Goal: Check status: Check status

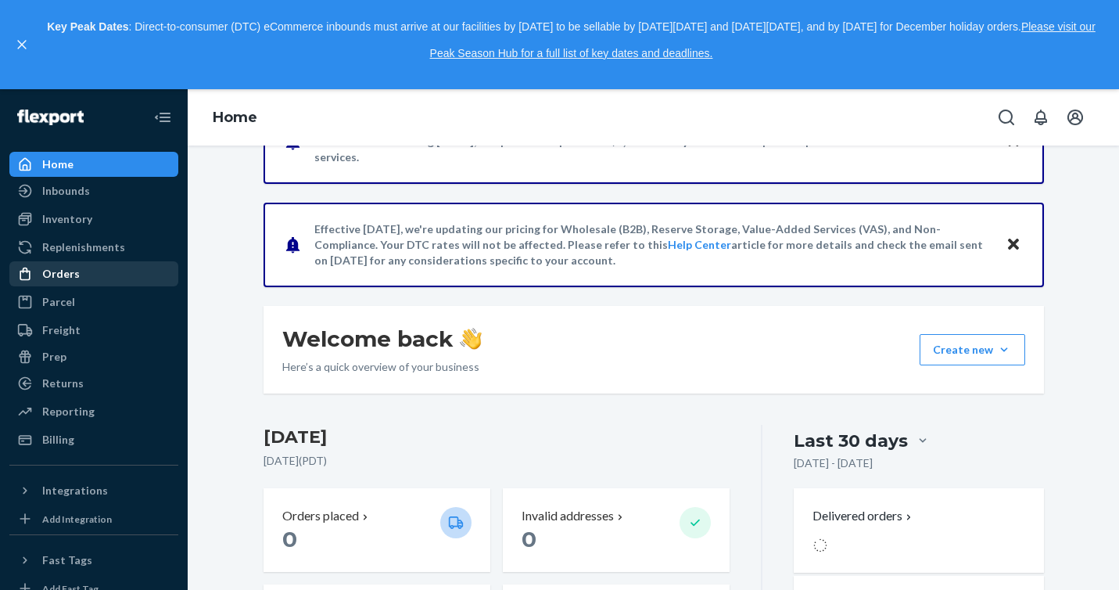
click at [80, 275] on div "Orders" at bounding box center [94, 274] width 166 height 22
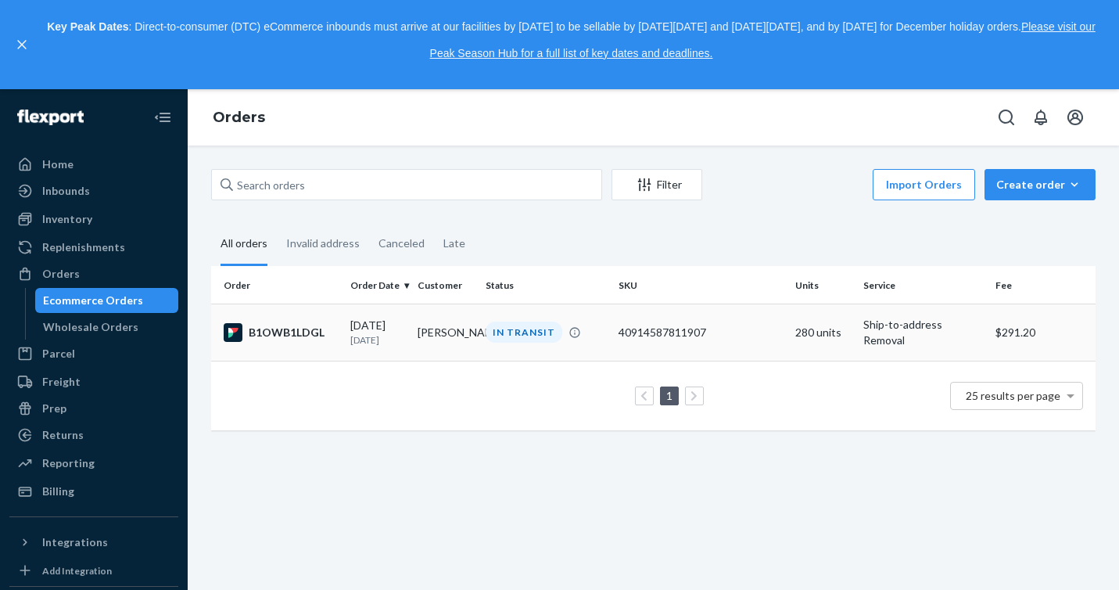
click at [308, 332] on div "B1OWB1LDGL" at bounding box center [281, 332] width 114 height 19
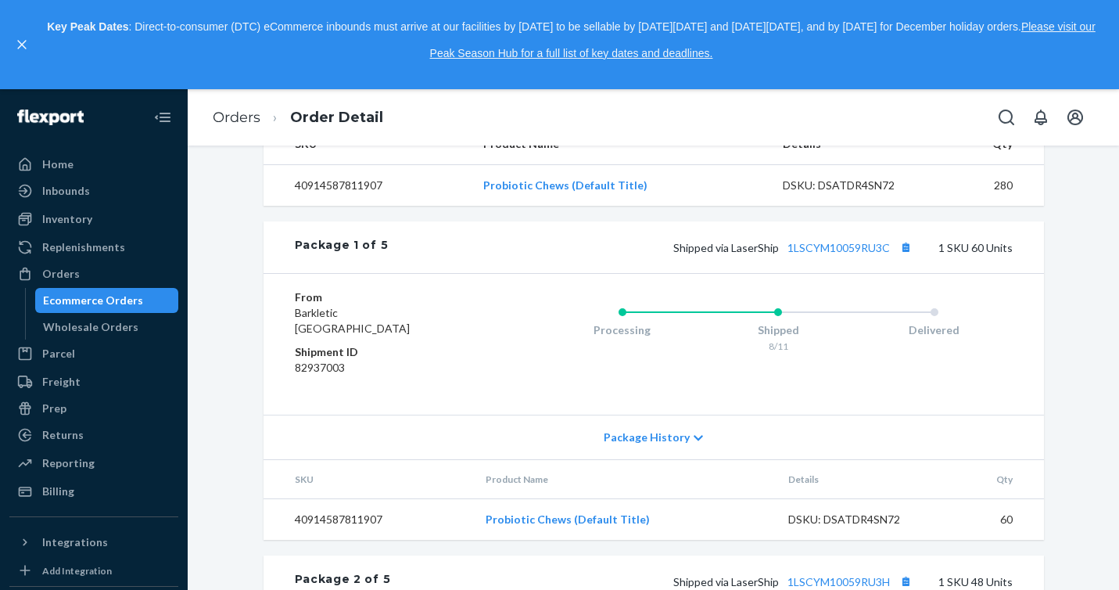
scroll to position [575, 0]
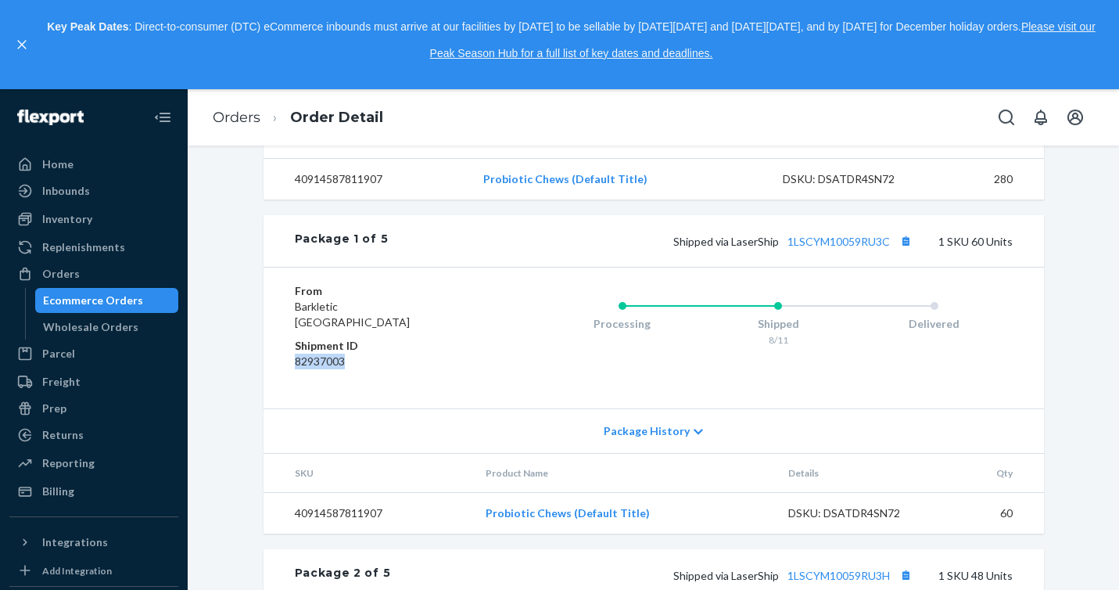
drag, startPoint x: 350, startPoint y: 392, endPoint x: 284, endPoint y: 390, distance: 65.7
click at [284, 390] on div "From [GEOGRAPHIC_DATA] Shipment ID 82937003 Processing Shipped 8/11 Delivered" at bounding box center [654, 338] width 780 height 142
copy dd "82937003"
click at [467, 353] on dt "Shipment ID" at bounding box center [388, 346] width 187 height 16
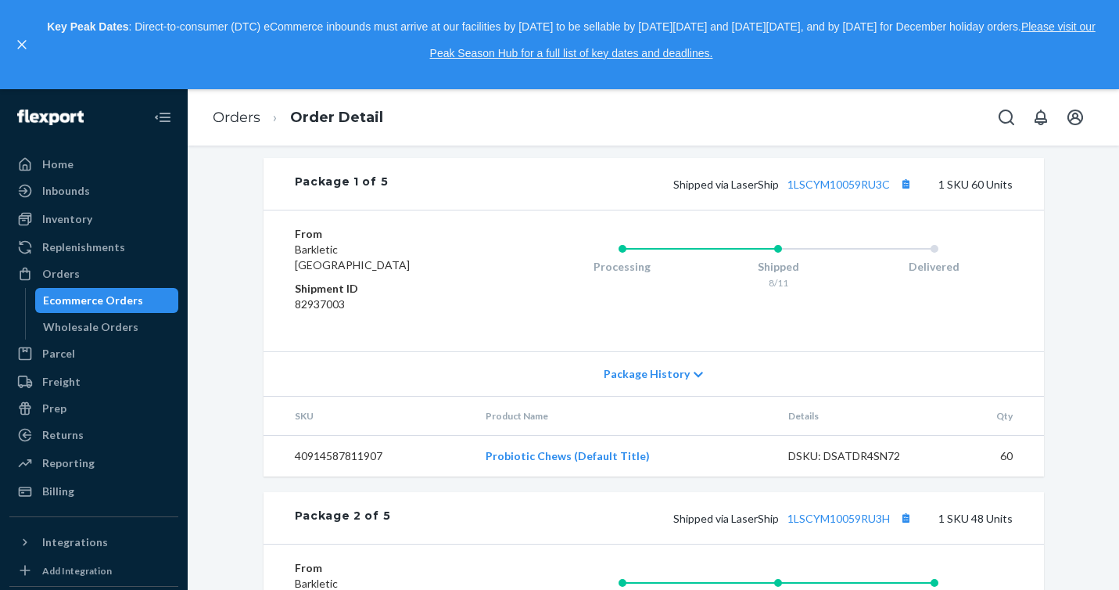
scroll to position [648, 0]
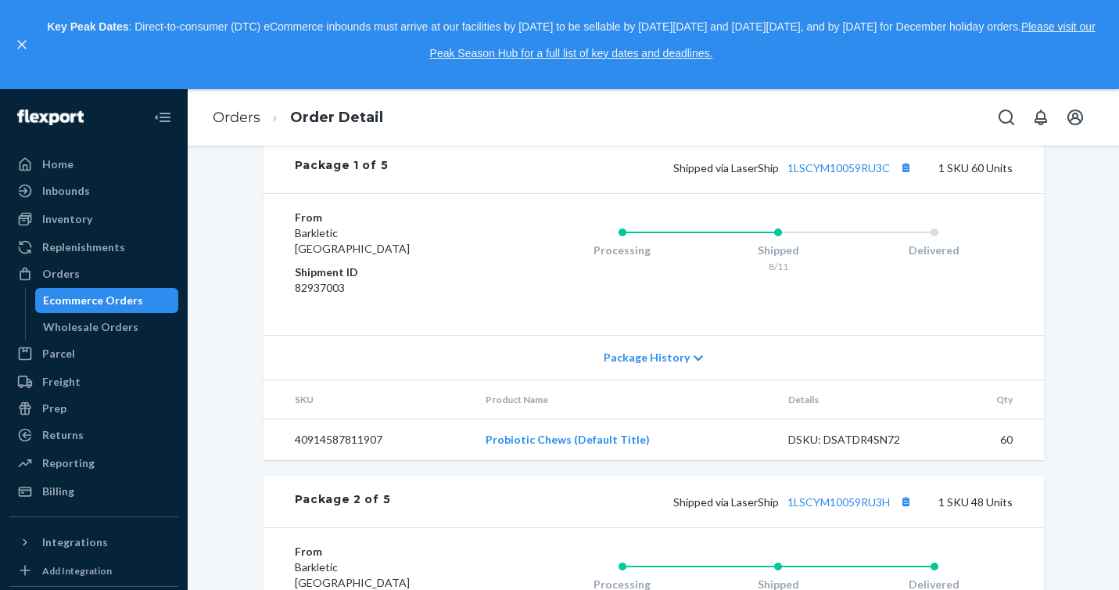
click at [630, 365] on span "Package History" at bounding box center [647, 358] width 86 height 16
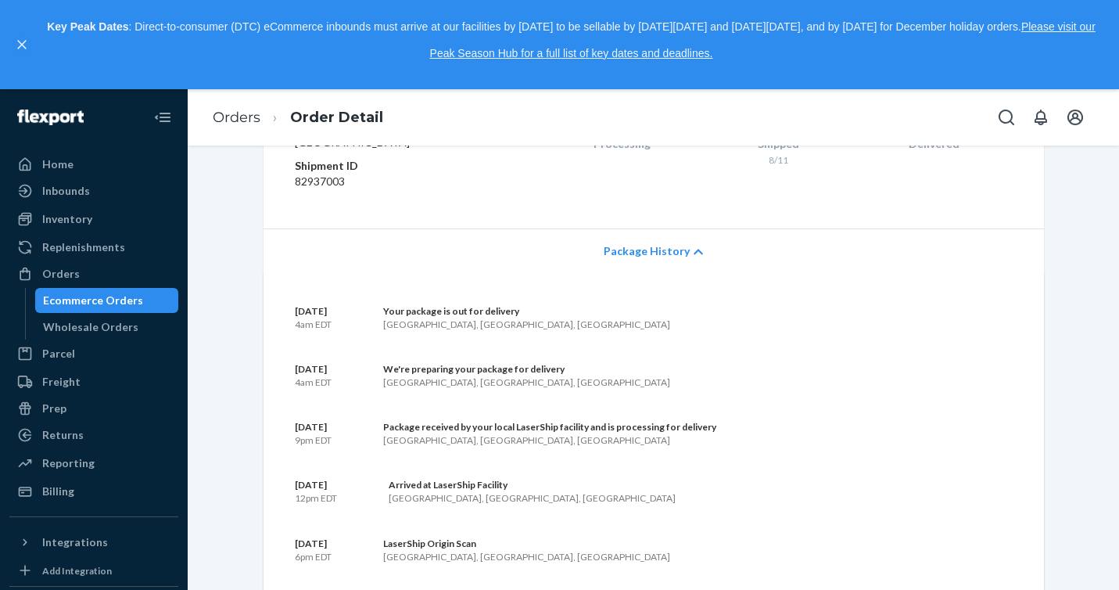
scroll to position [0, 0]
